Goal: Transaction & Acquisition: Purchase product/service

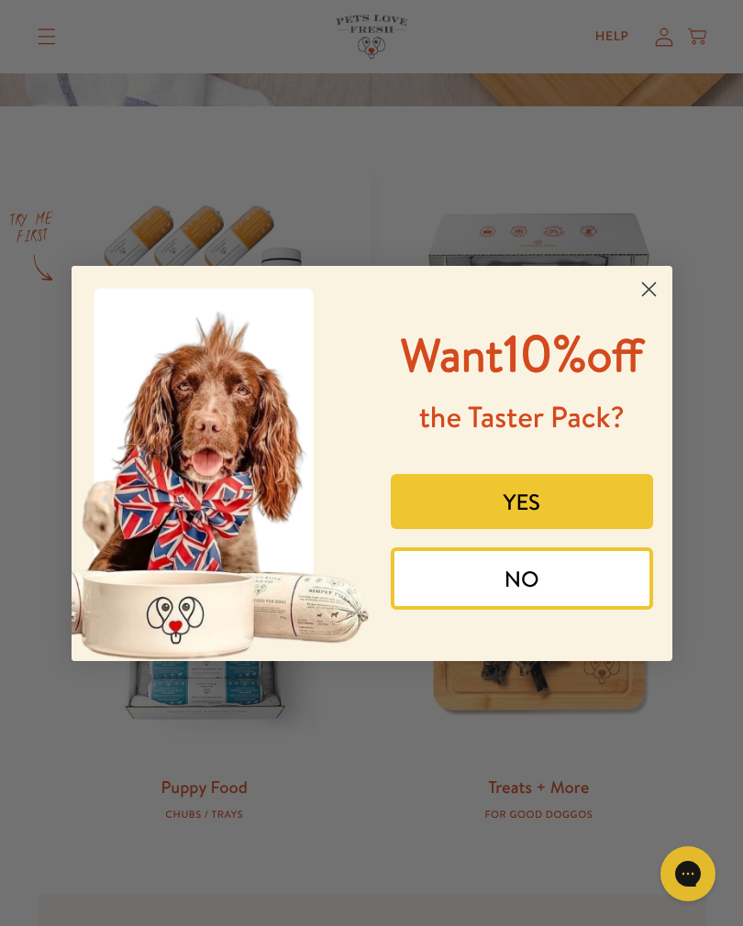
scroll to position [674, 0]
click at [652, 283] on circle "Close dialog" at bounding box center [648, 288] width 30 height 30
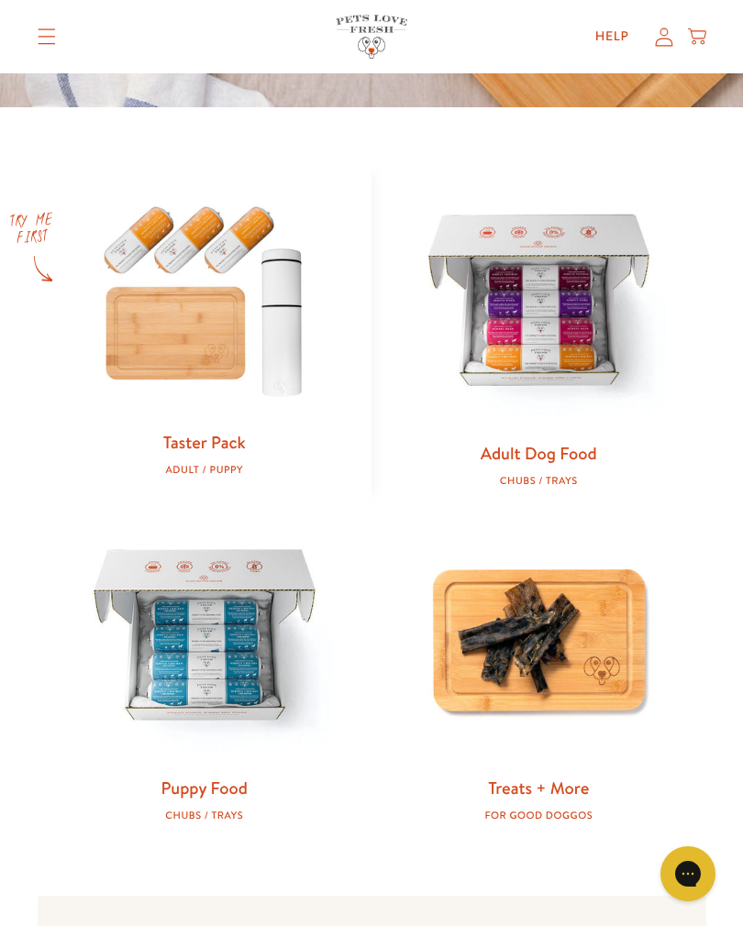
click at [198, 325] on img at bounding box center [205, 298] width 276 height 264
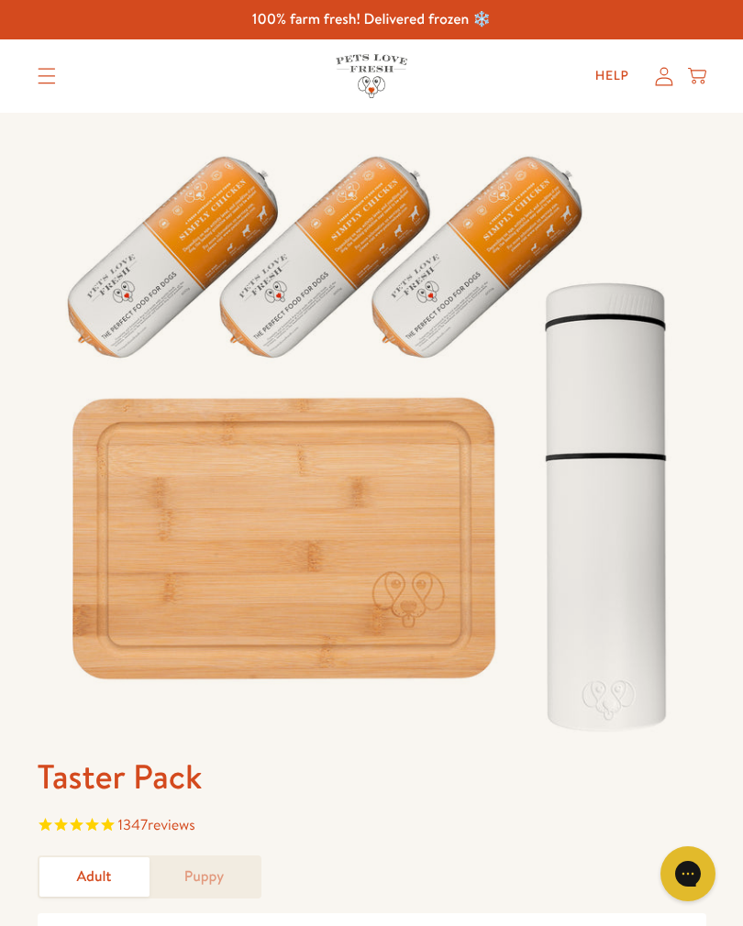
click at [47, 72] on icon "Translation missing: en.sections.header.menu" at bounding box center [47, 76] width 18 height 17
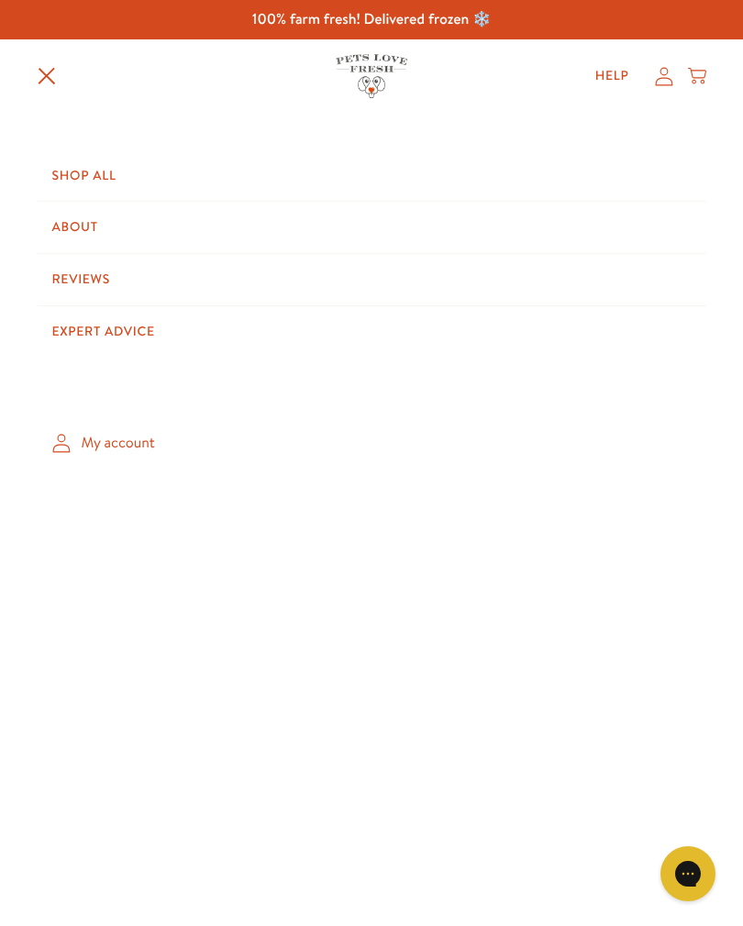
click at [88, 186] on link "Shop All" at bounding box center [372, 175] width 668 height 51
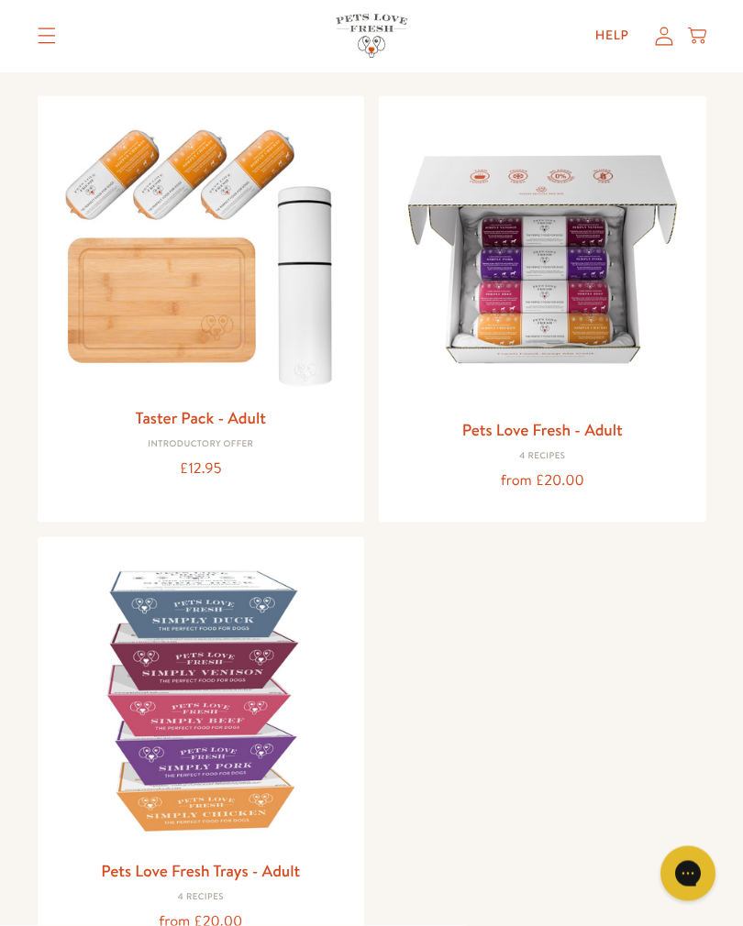
scroll to position [178, 0]
click at [525, 293] on img at bounding box center [542, 259] width 298 height 298
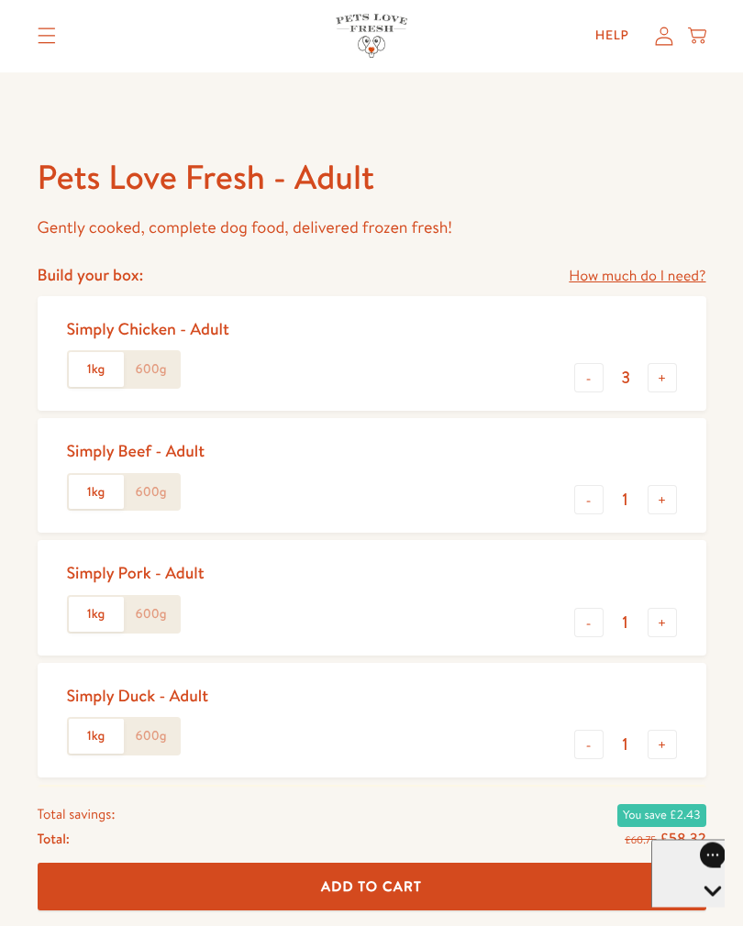
scroll to position [617, 0]
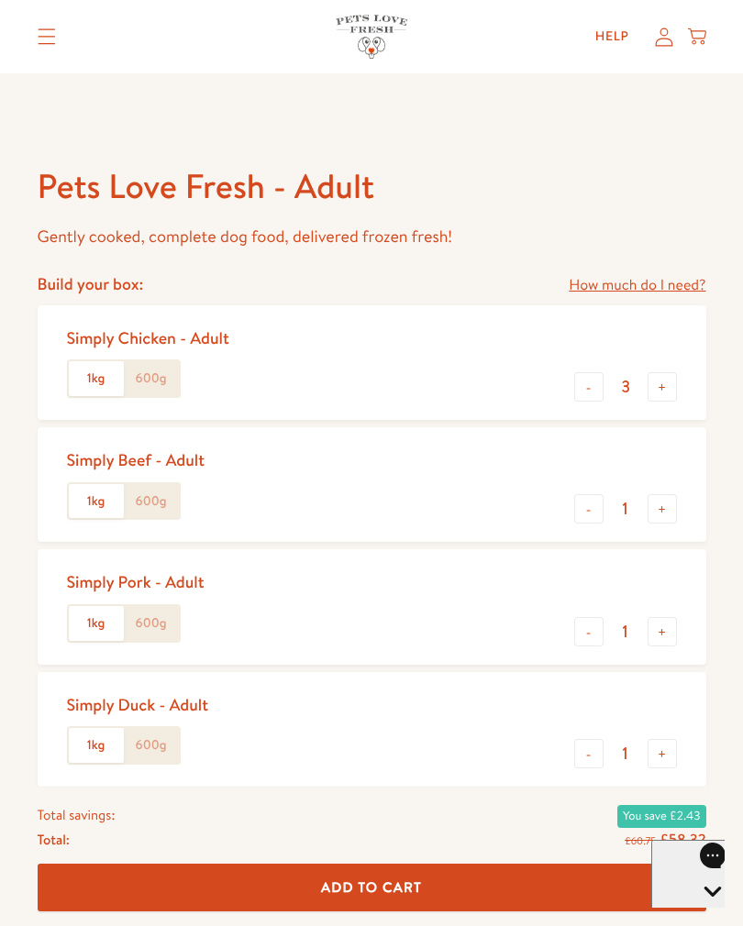
click at [617, 289] on link "How much do I need?" at bounding box center [637, 285] width 137 height 25
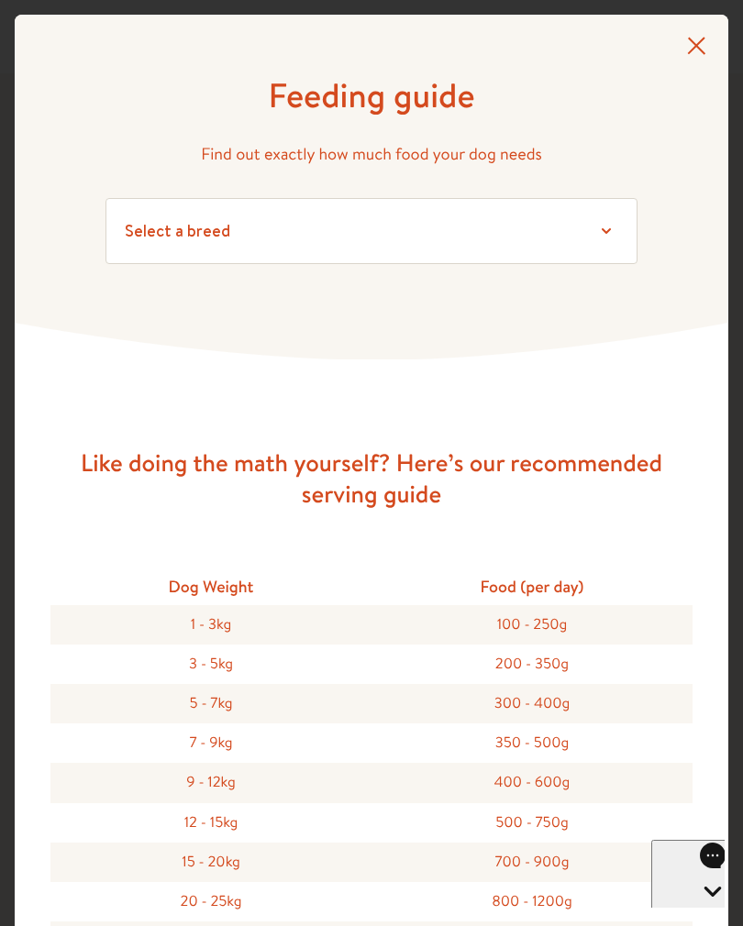
scroll to position [0, 0]
click at [699, 43] on icon at bounding box center [696, 45] width 18 height 17
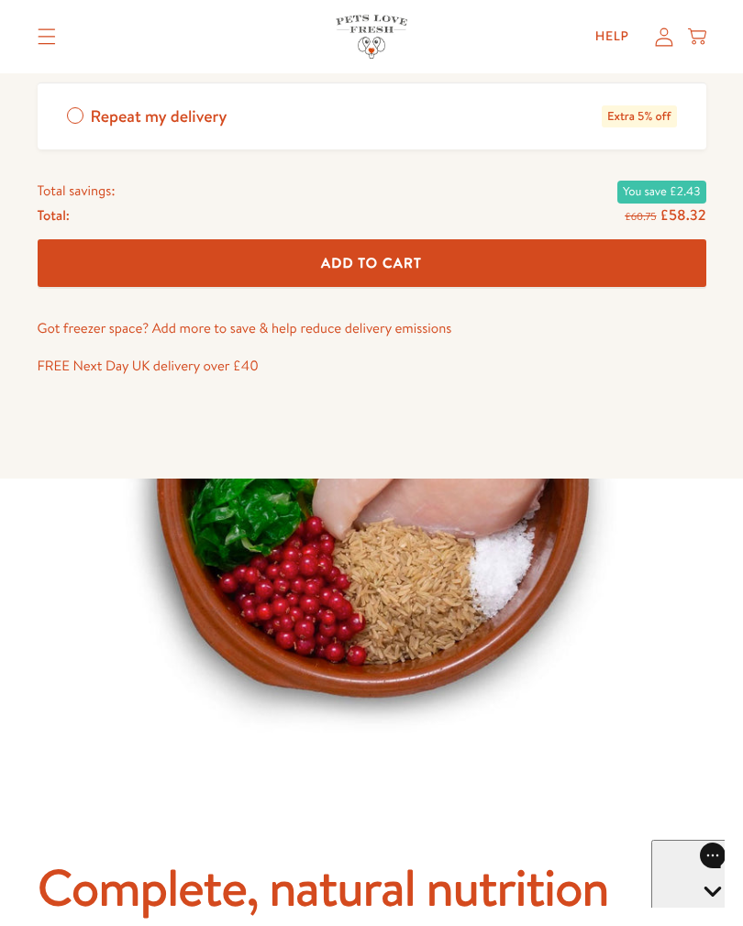
scroll to position [1282, 0]
